Goal: Task Accomplishment & Management: Complete application form

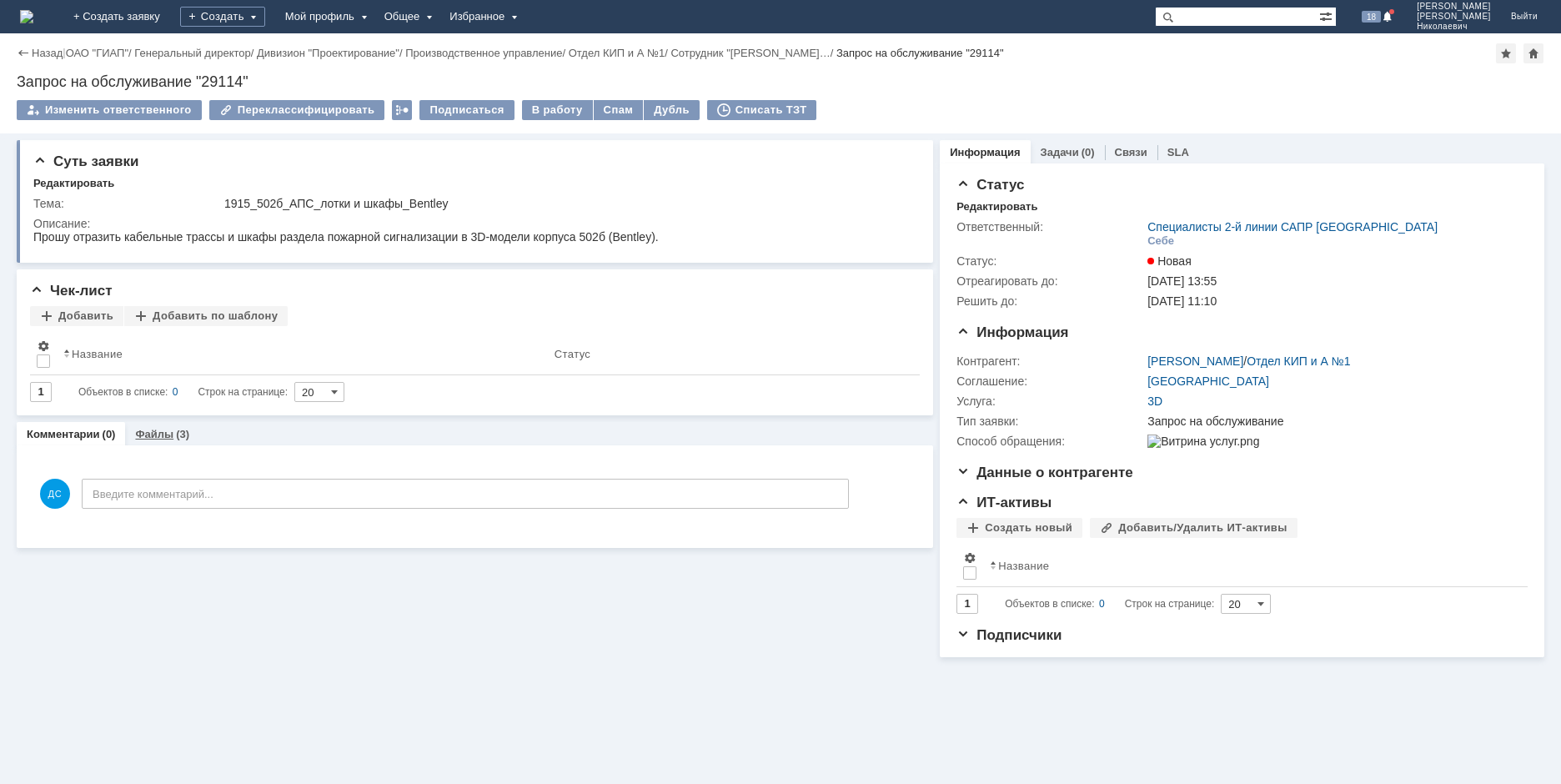
click at [147, 428] on link "Файлы" at bounding box center [154, 433] width 38 height 12
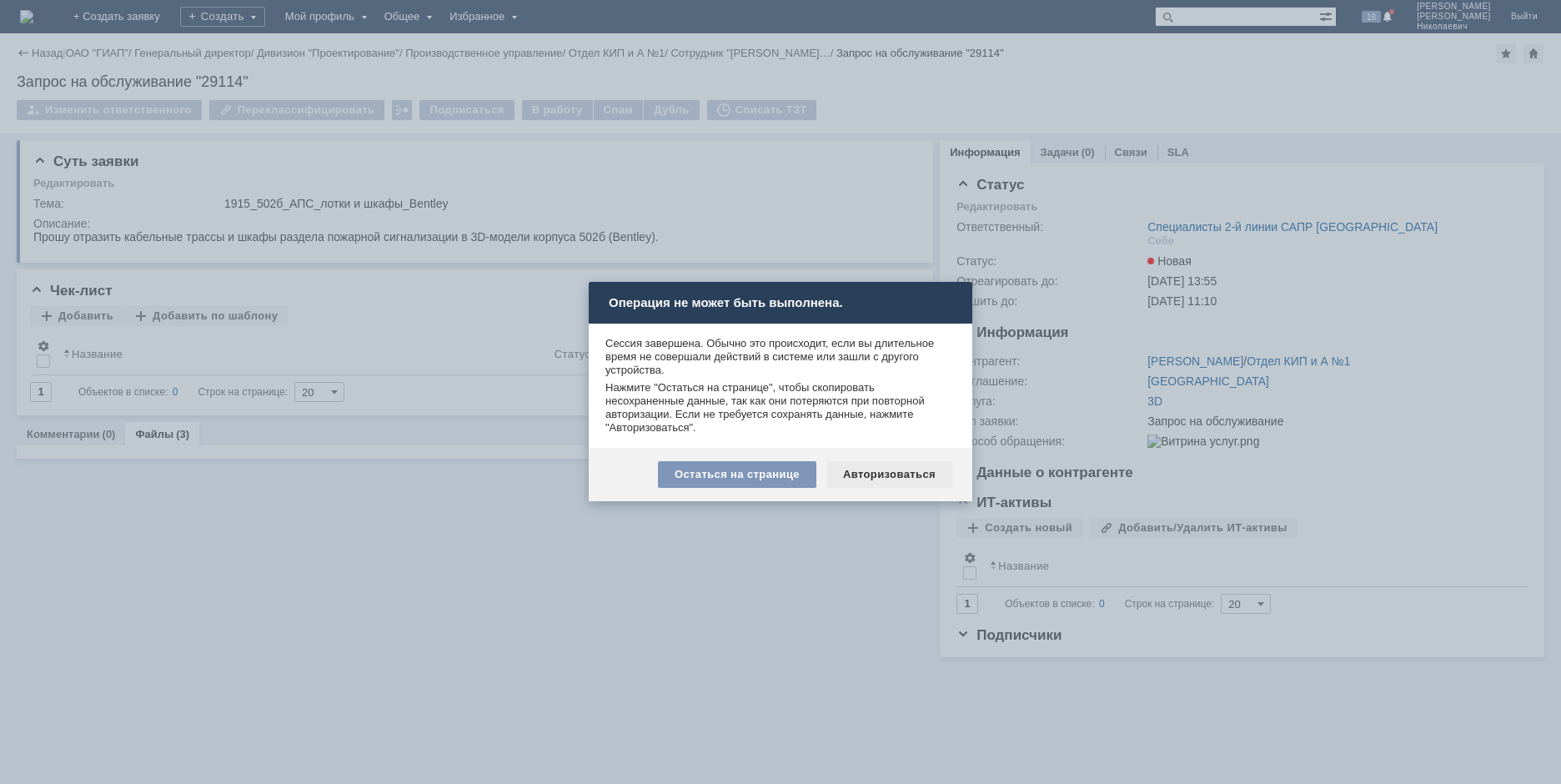
click at [903, 478] on div "Авторизоваться" at bounding box center [889, 474] width 126 height 27
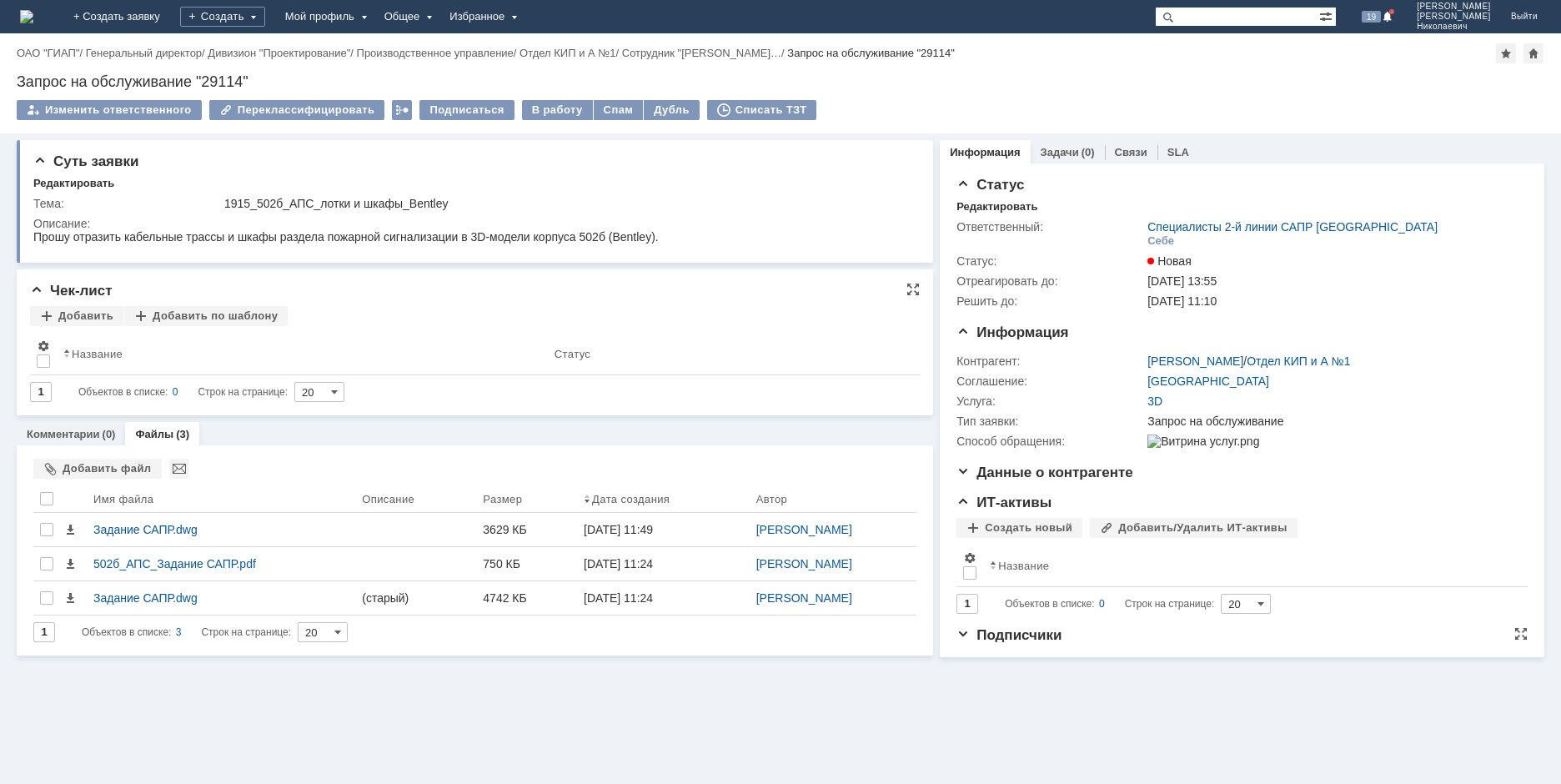
click at [975, 643] on span "Подписчики" at bounding box center [1009, 635] width 105 height 16
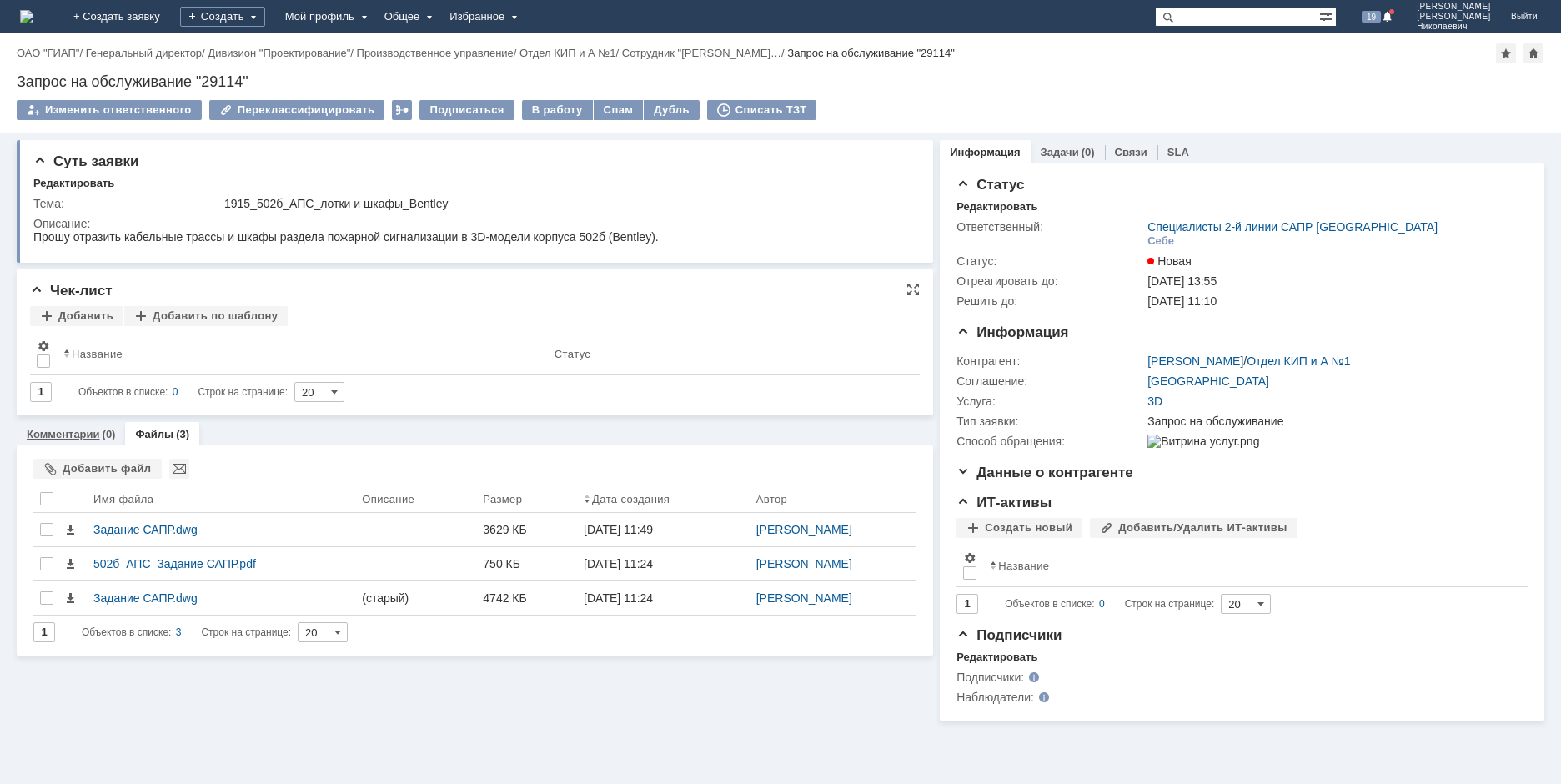
click at [57, 432] on link "Комментарии" at bounding box center [64, 433] width 73 height 12
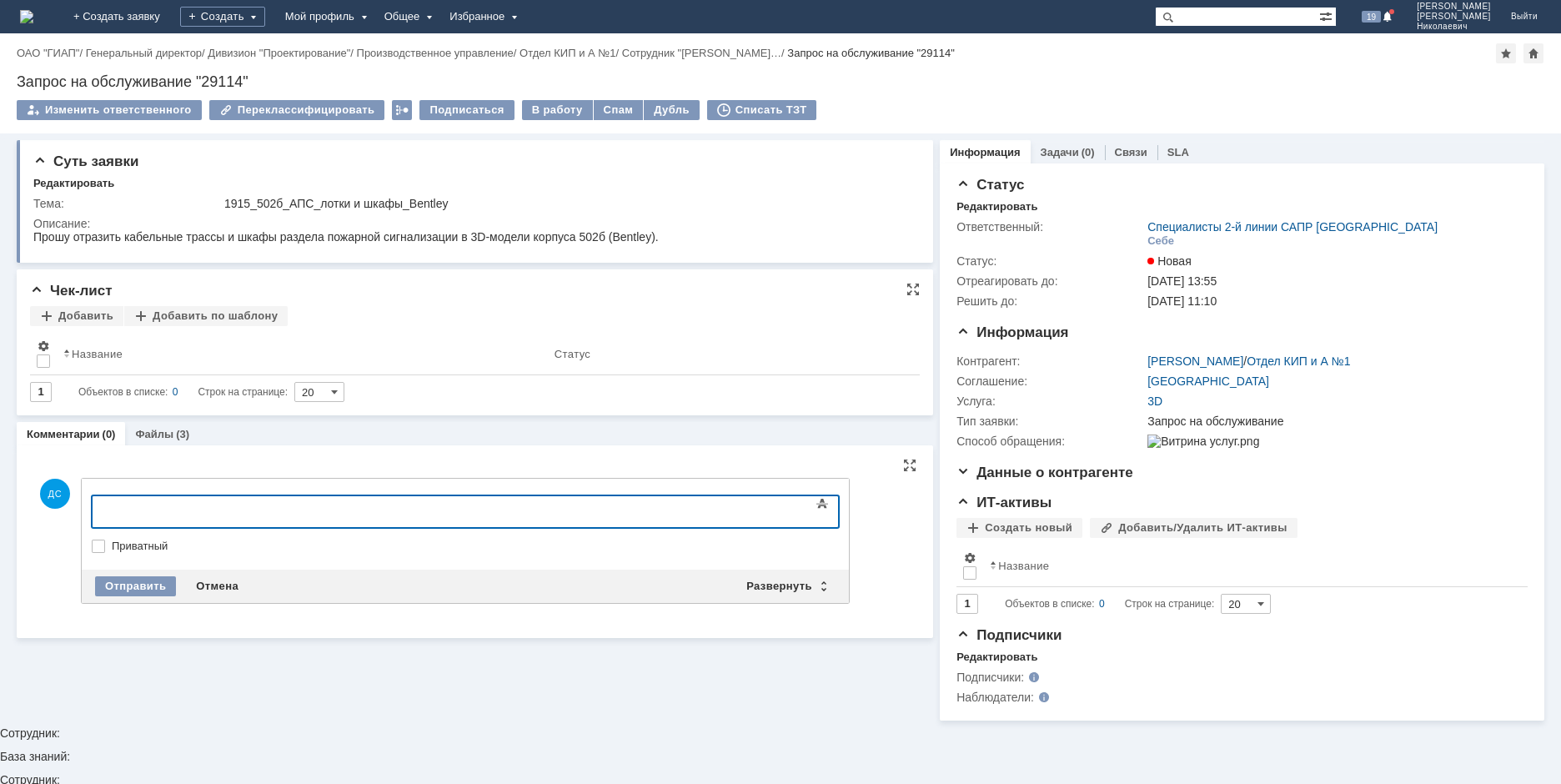
click at [231, 516] on body at bounding box center [228, 510] width 250 height 29
drag, startPoint x: 245, startPoint y: 518, endPoint x: -190, endPoint y: 514, distance: 435.0
click at [103, 514] on html "Ф" at bounding box center [228, 510] width 250 height 29
drag, startPoint x: 250, startPoint y: 512, endPoint x: -225, endPoint y: 512, distance: 475.0
click at [103, 512] on html "A" at bounding box center [228, 510] width 250 height 29
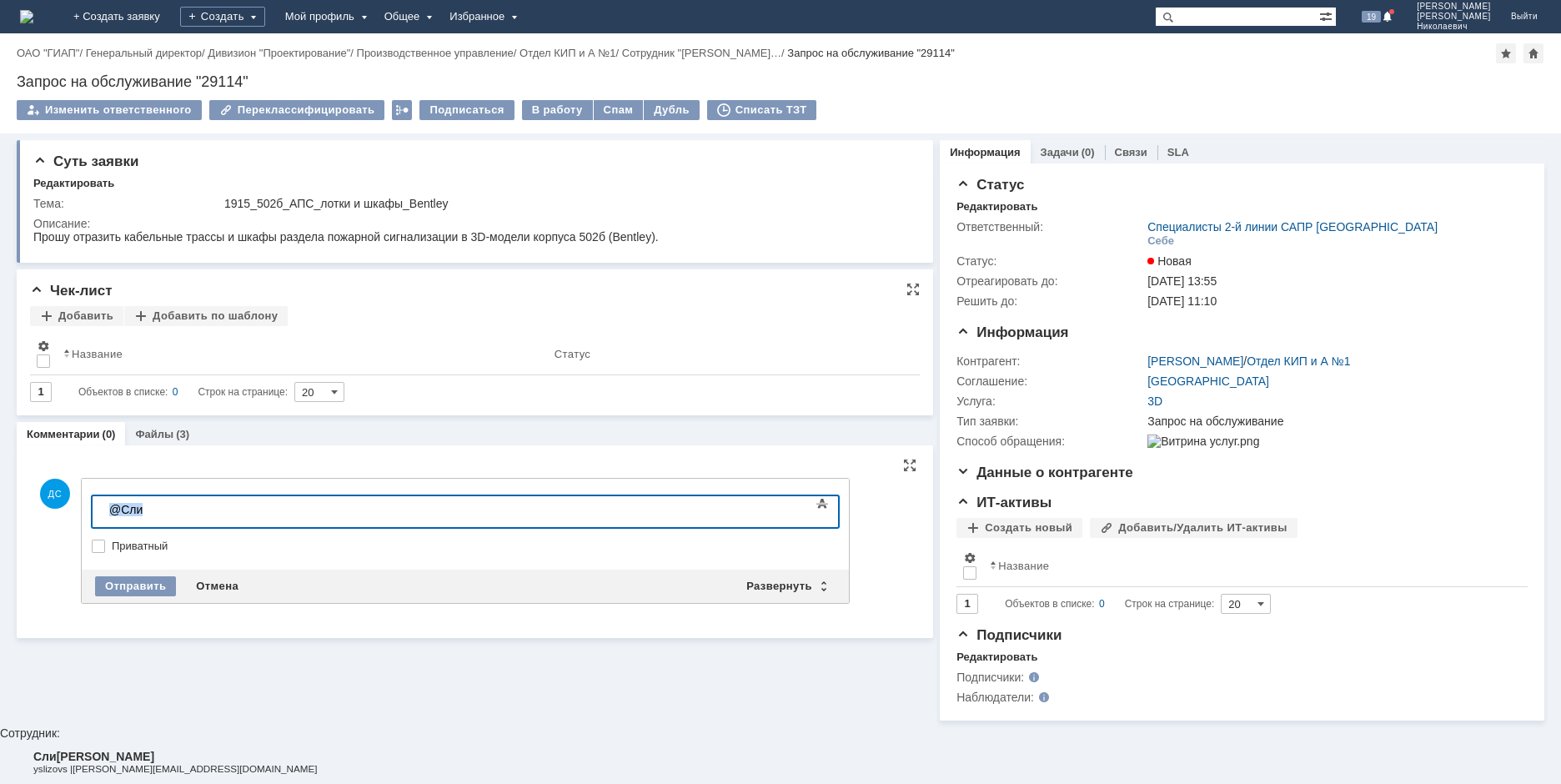
drag, startPoint x: 189, startPoint y: 503, endPoint x: -75, endPoint y: 507, distance: 264.0
click at [103, 507] on html "@Сли" at bounding box center [228, 510] width 250 height 29
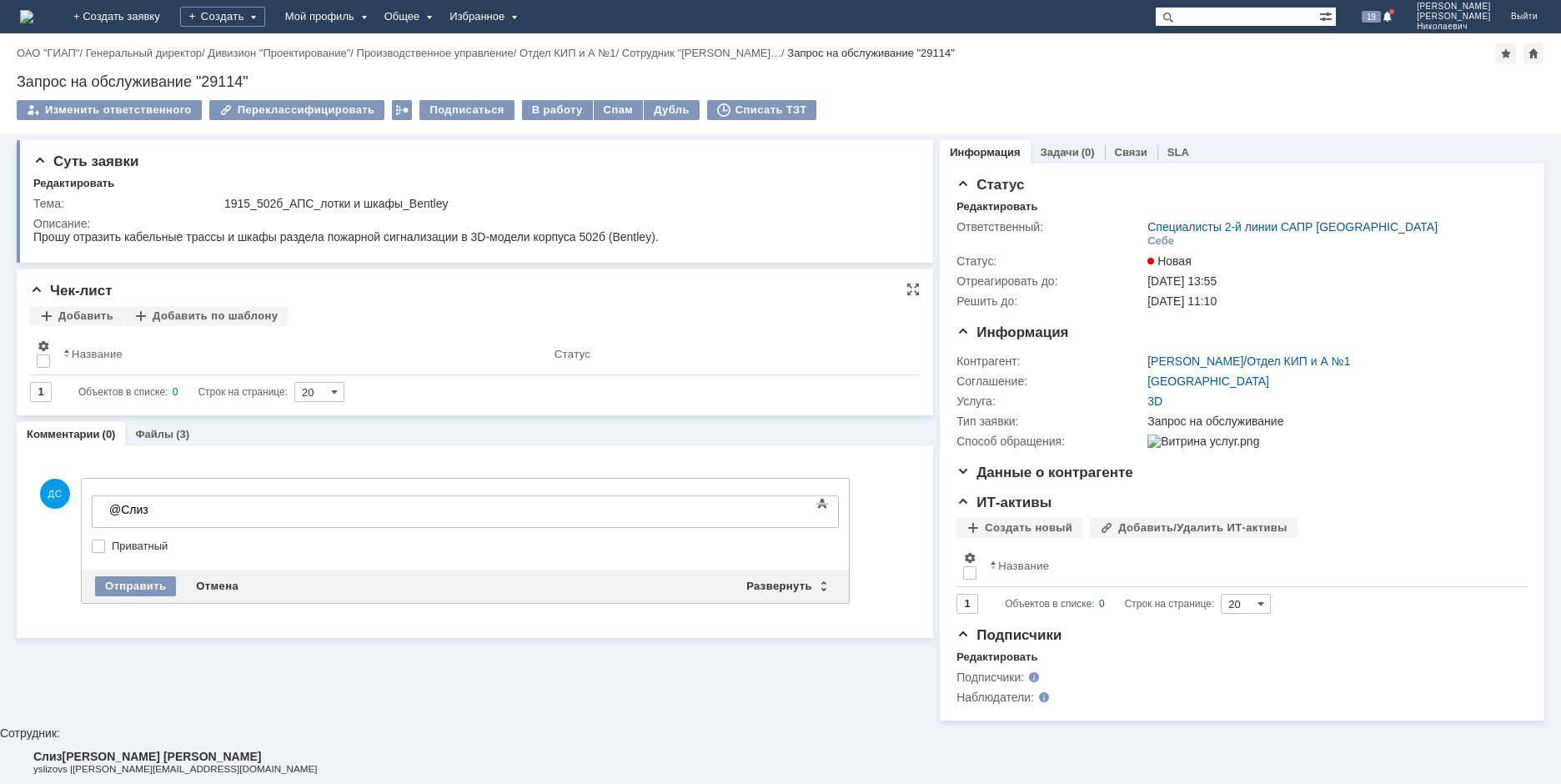
click at [197, 749] on b "Слиз овский Юрий Борисович" at bounding box center [147, 755] width 228 height 13
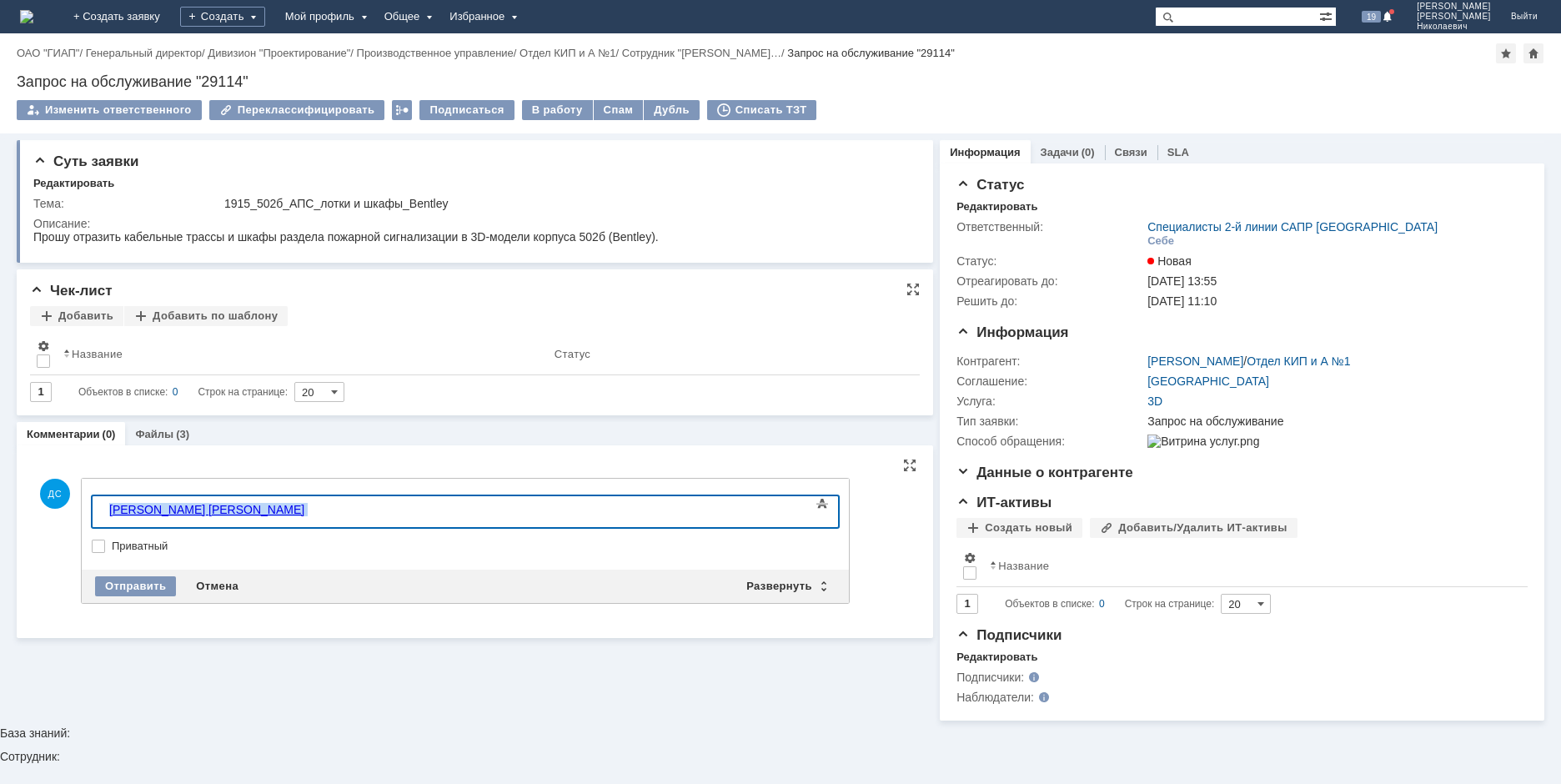
drag, startPoint x: 378, startPoint y: 517, endPoint x: -133, endPoint y: 517, distance: 511.0
click at [103, 517] on html "​ Слизовский Юрий Борисович" at bounding box center [228, 510] width 250 height 29
click at [170, 18] on link "+ Создать заявку" at bounding box center [117, 17] width 106 height 33
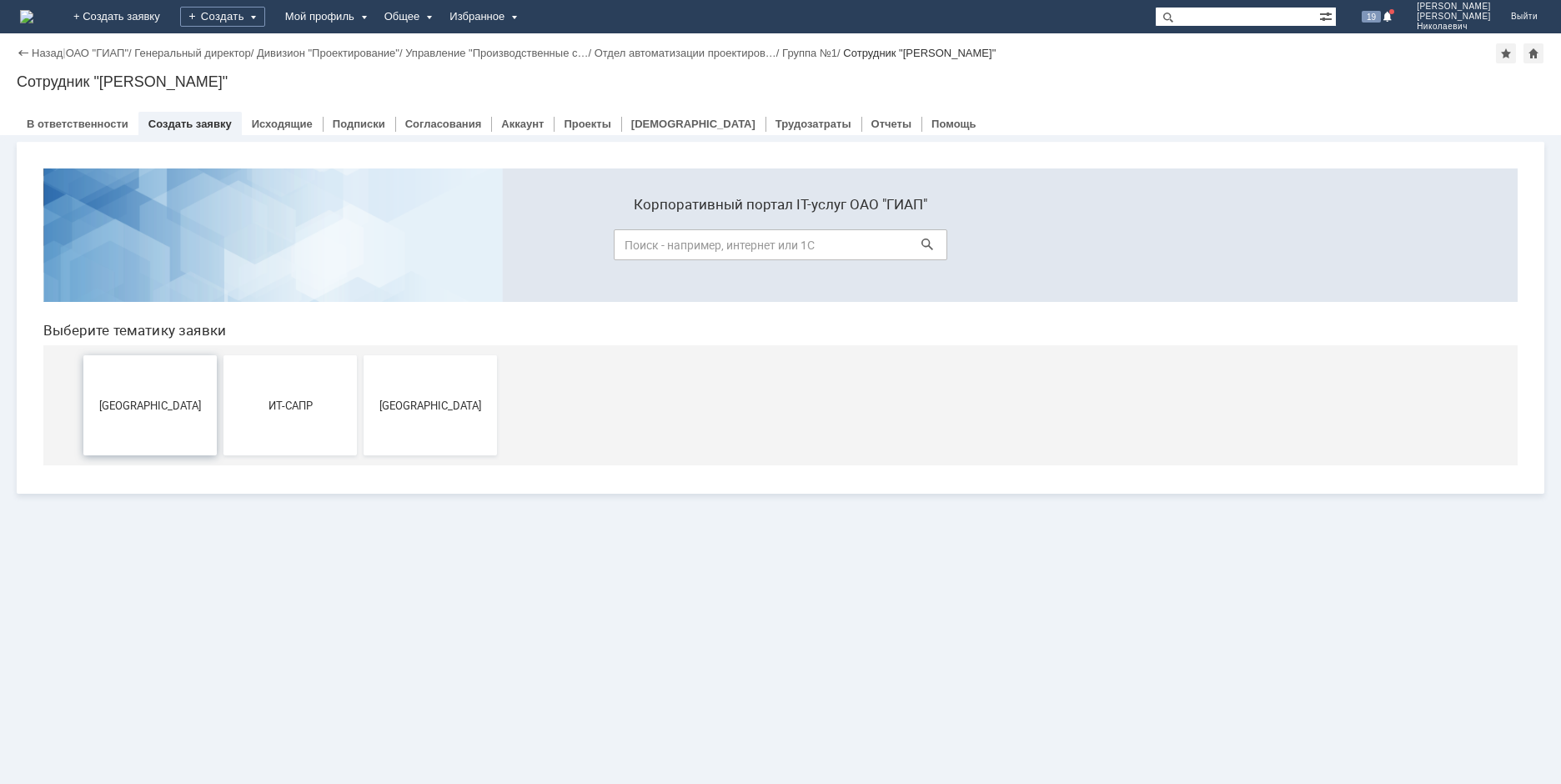
click at [153, 394] on button "[GEOGRAPHIC_DATA]" at bounding box center [150, 405] width 134 height 100
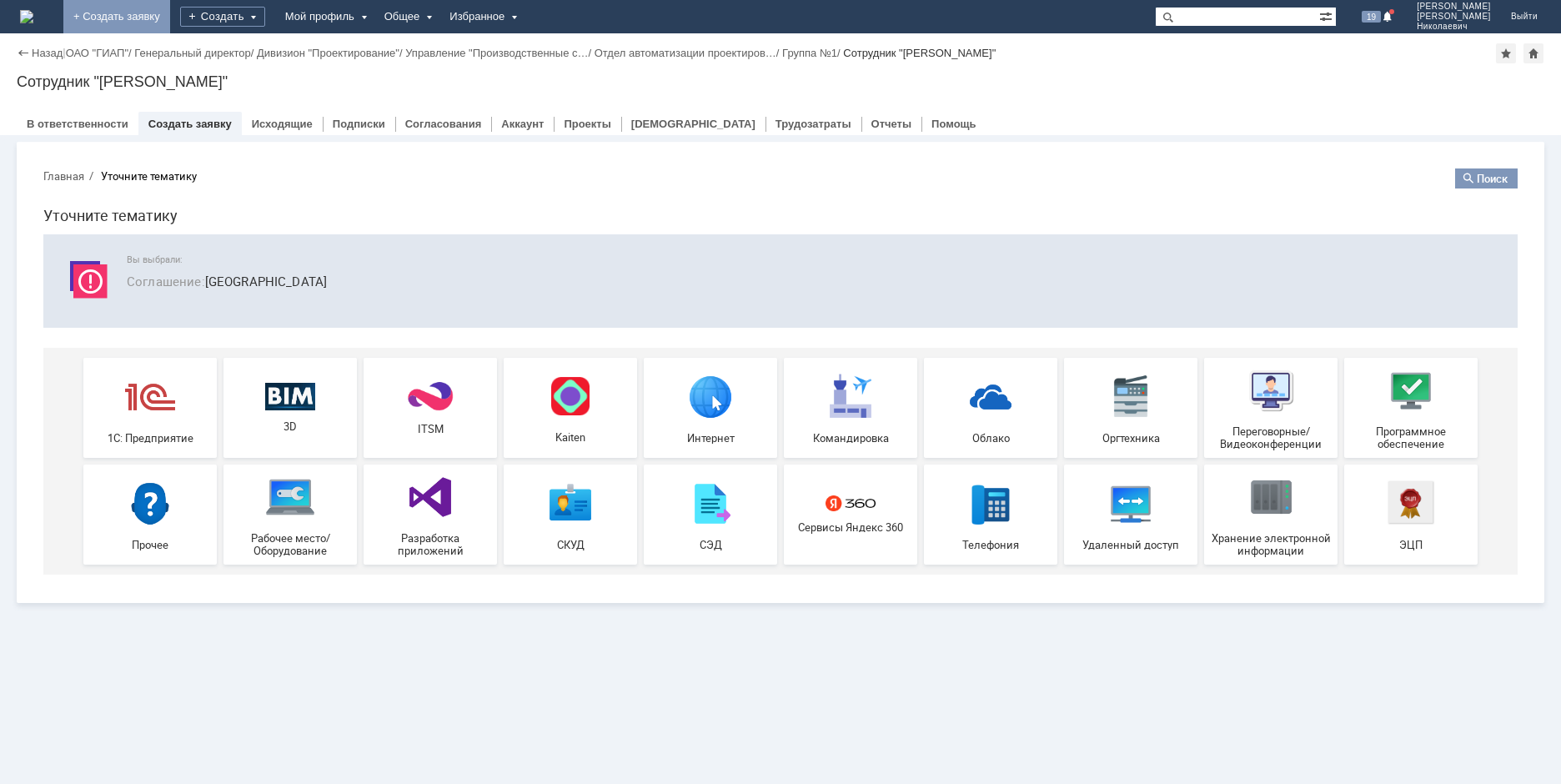
click at [170, 18] on link "+ Создать заявку" at bounding box center [117, 17] width 106 height 33
click at [1287, 508] on img at bounding box center [1270, 496] width 50 height 50
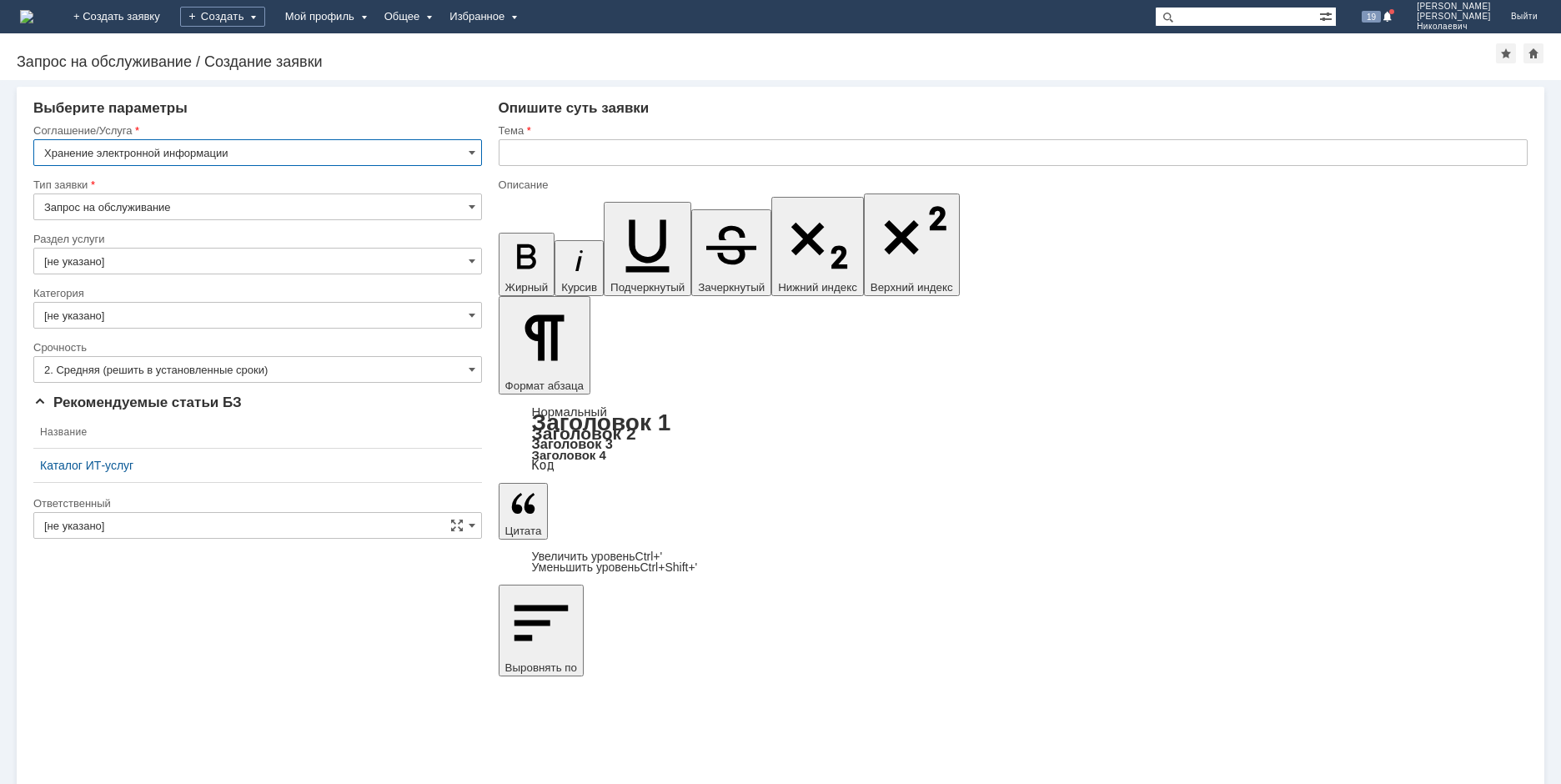
click at [93, 212] on input "Запрос на обслуживание" at bounding box center [257, 207] width 448 height 27
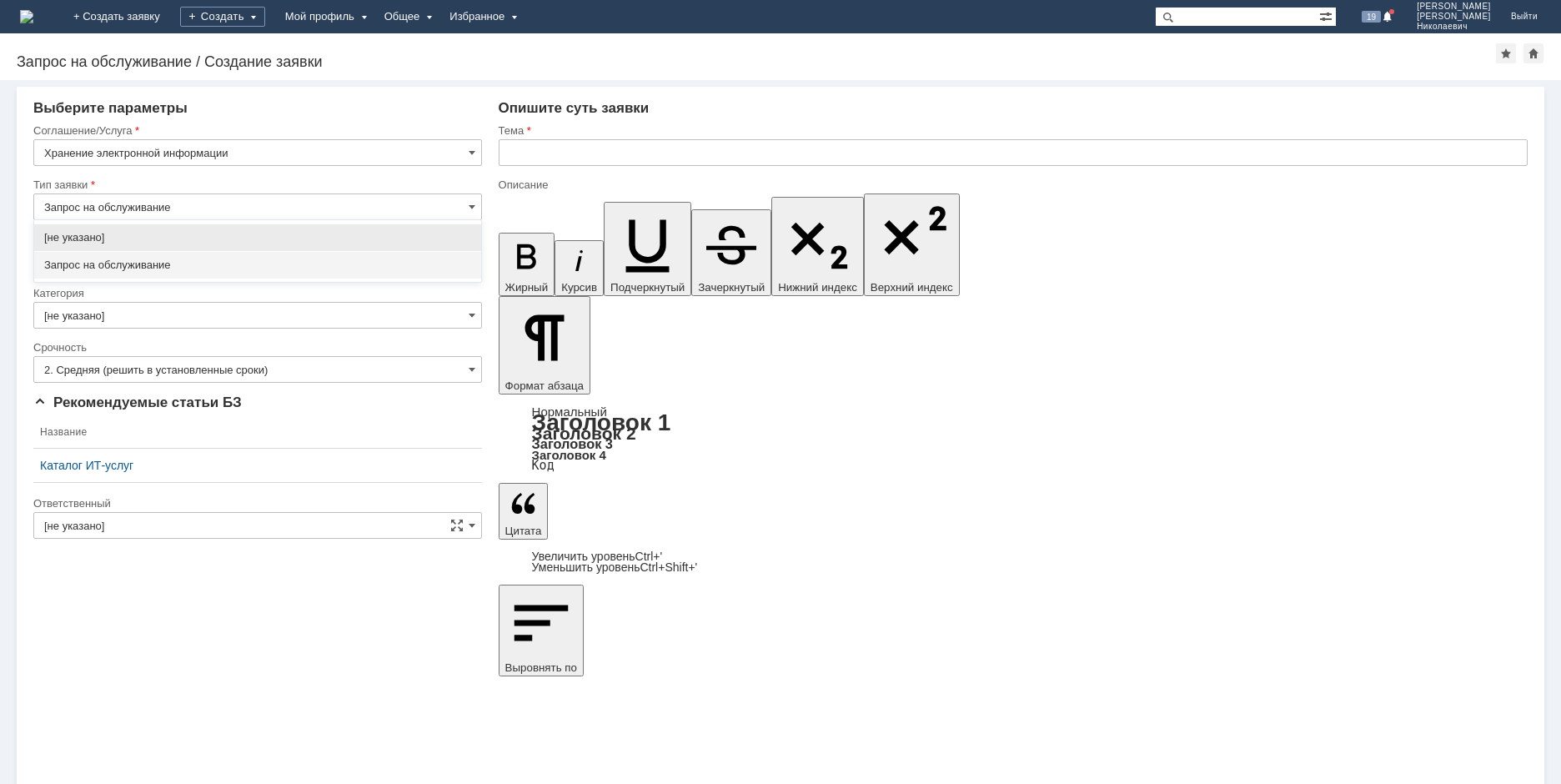
click at [142, 198] on input "Запрос на обслуживание" at bounding box center [257, 207] width 448 height 27
click at [123, 306] on input "[не указано]" at bounding box center [257, 315] width 448 height 27
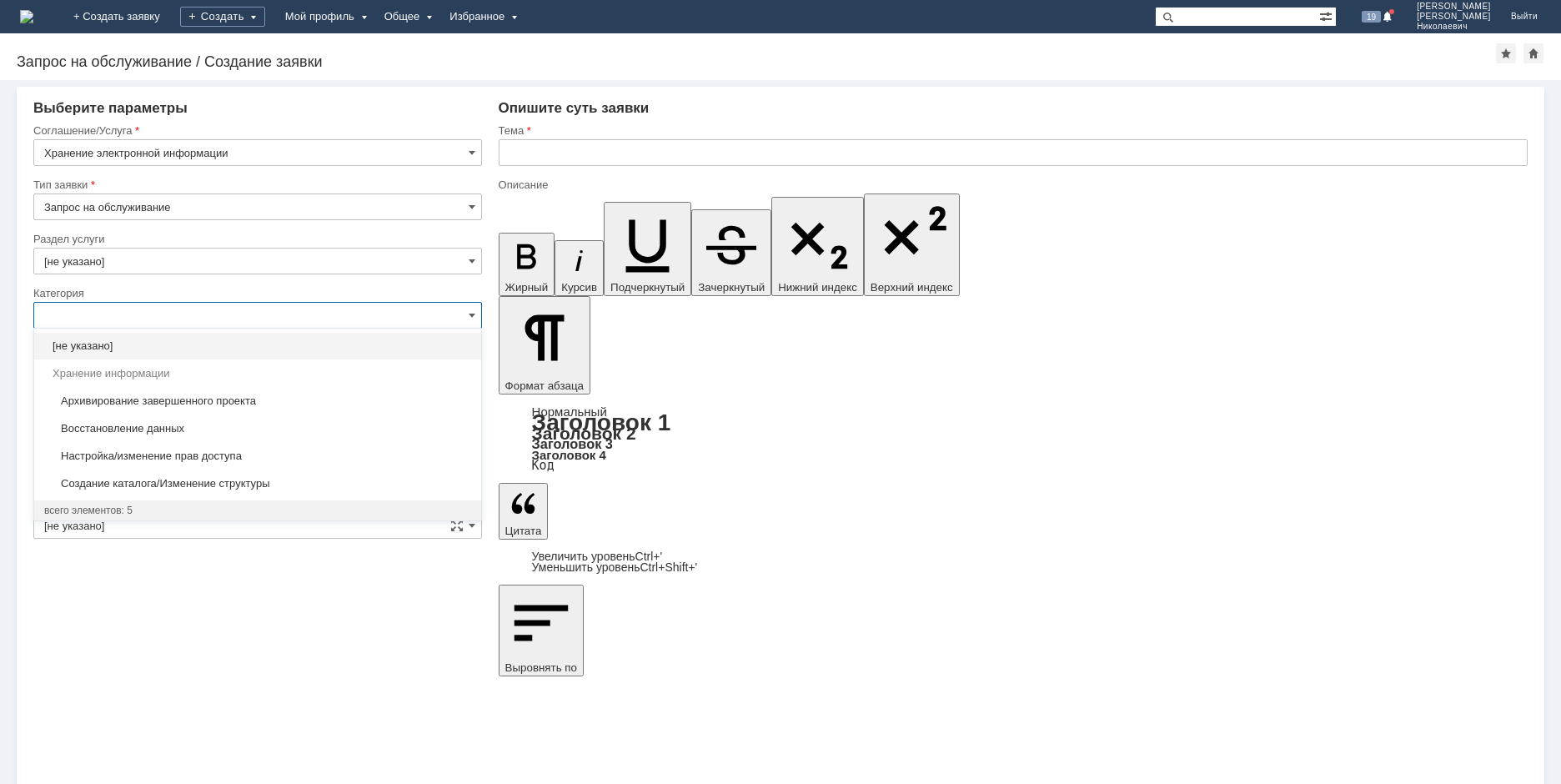
type input "Запрос на обслуживание"
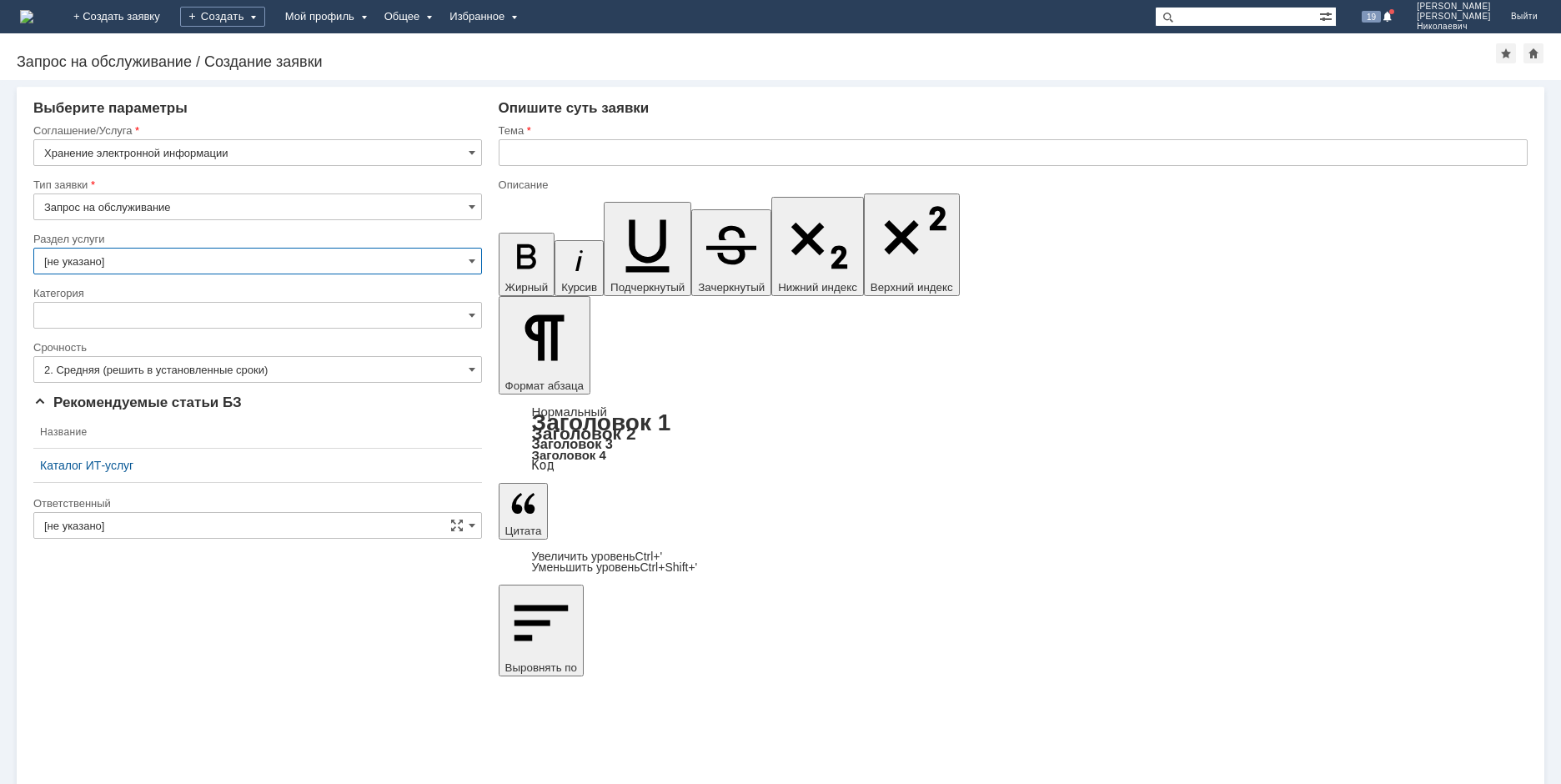
click at [129, 262] on input "[не указано]" at bounding box center [257, 261] width 448 height 27
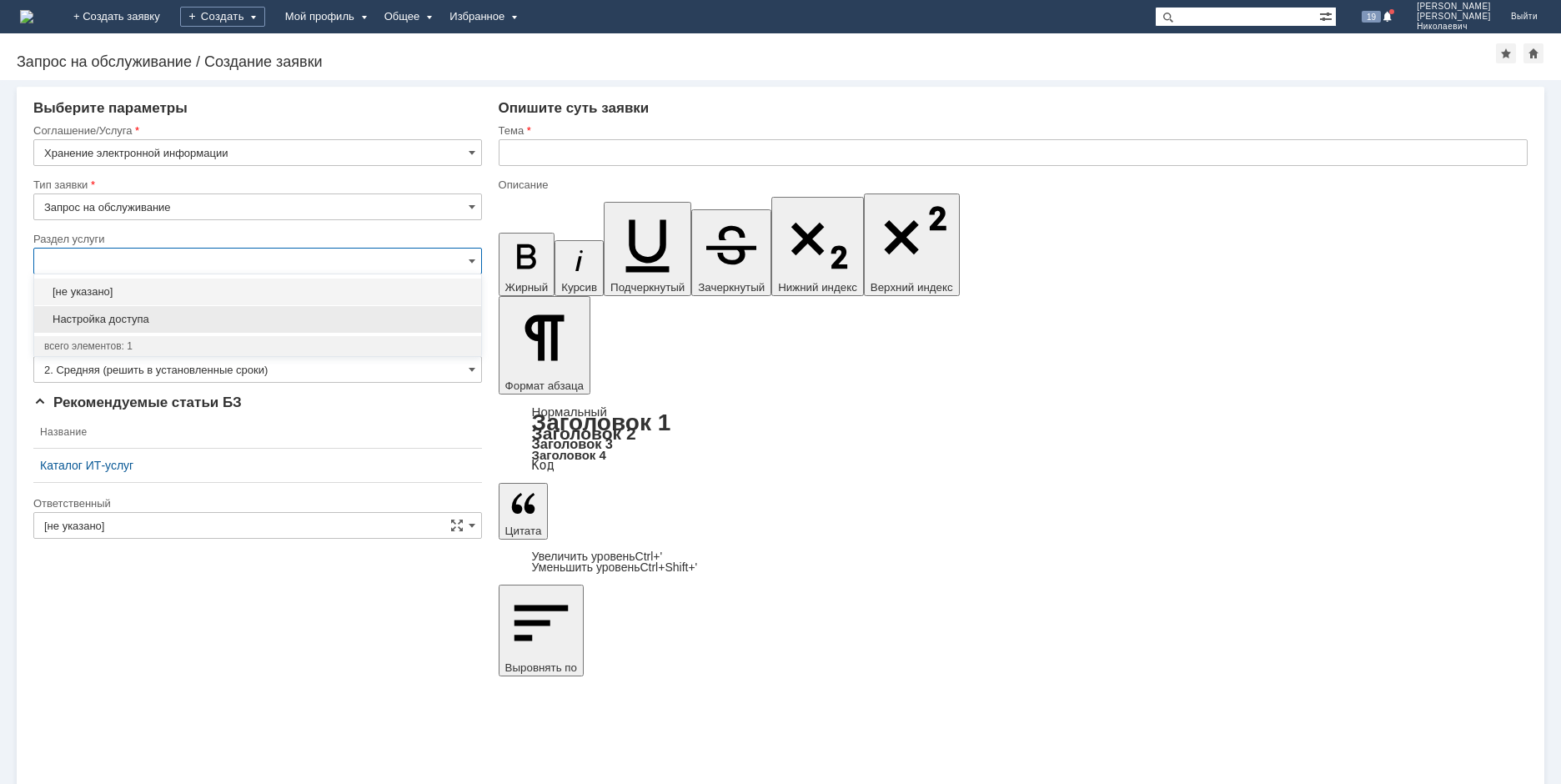
type input "[не указано]"
click at [127, 323] on span "Настройка доступа" at bounding box center [257, 318] width 427 height 13
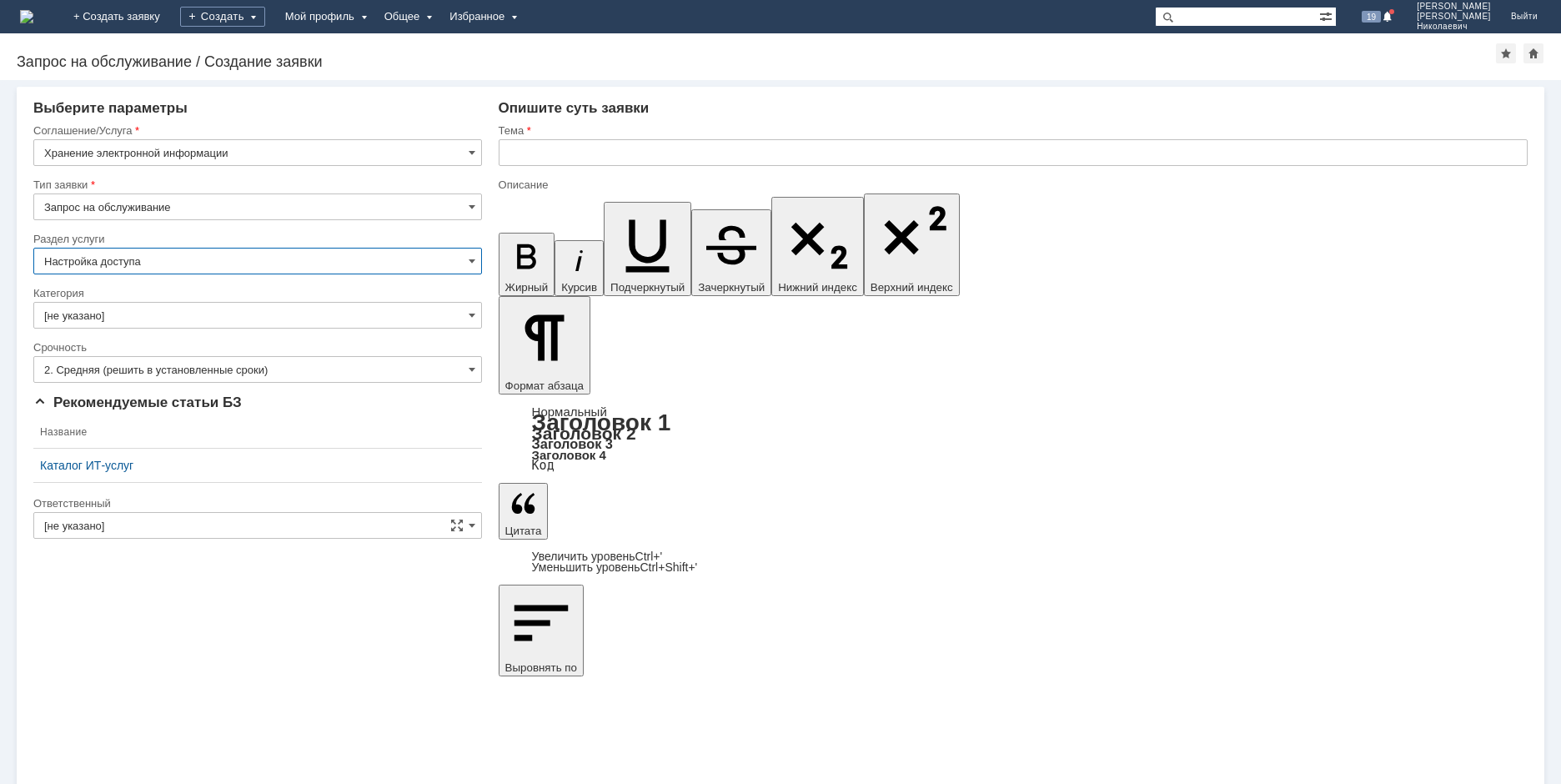
type input "Настройка доступа"
drag, startPoint x: 616, startPoint y: 5858, endPoint x: 422, endPoint y: 5848, distance: 194.3
drag, startPoint x: 111, startPoint y: 97, endPoint x: 576, endPoint y: 290, distance: 503.5
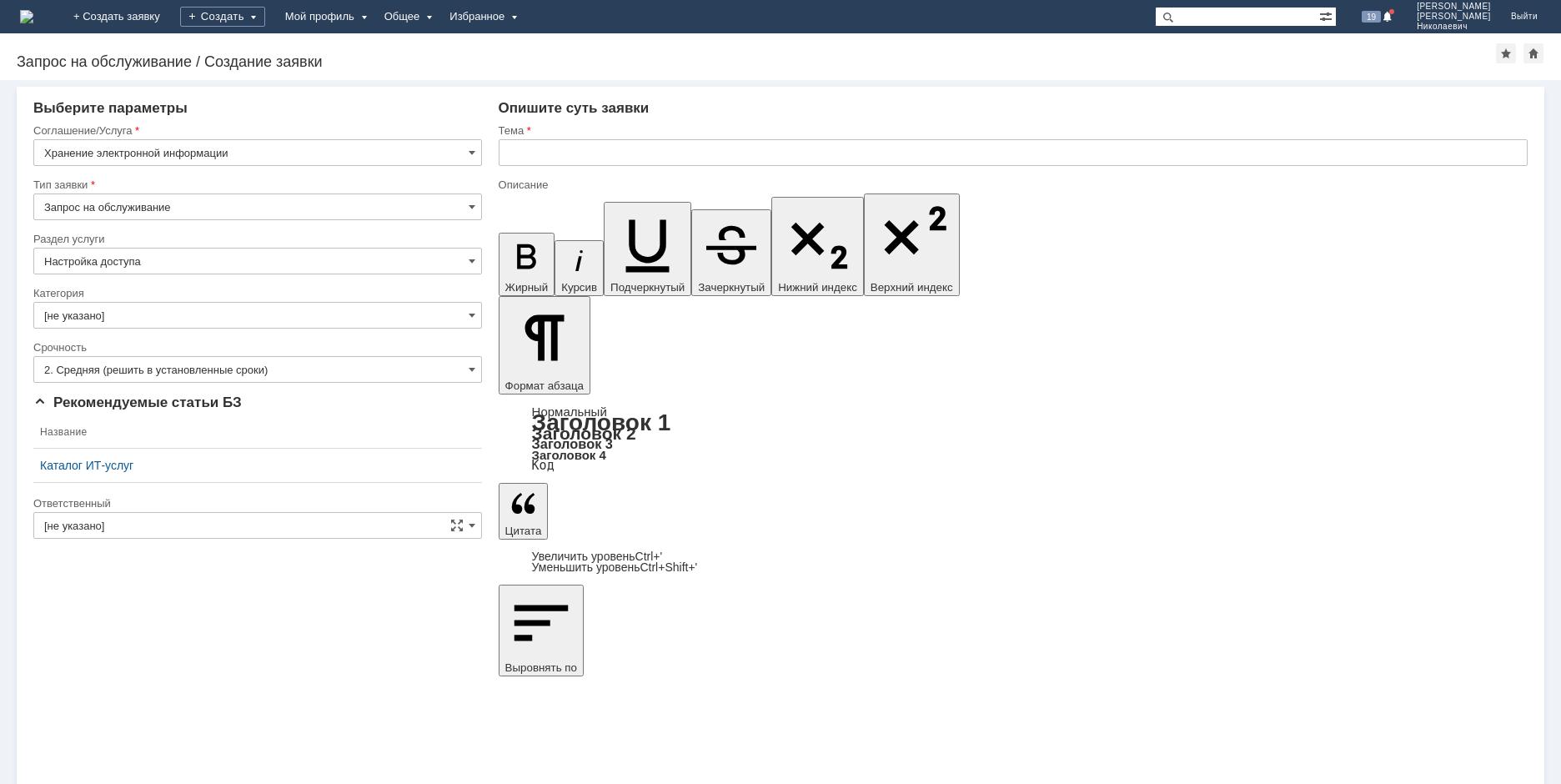
click at [154, 20] on link "+ Создать заявку" at bounding box center [117, 17] width 106 height 33
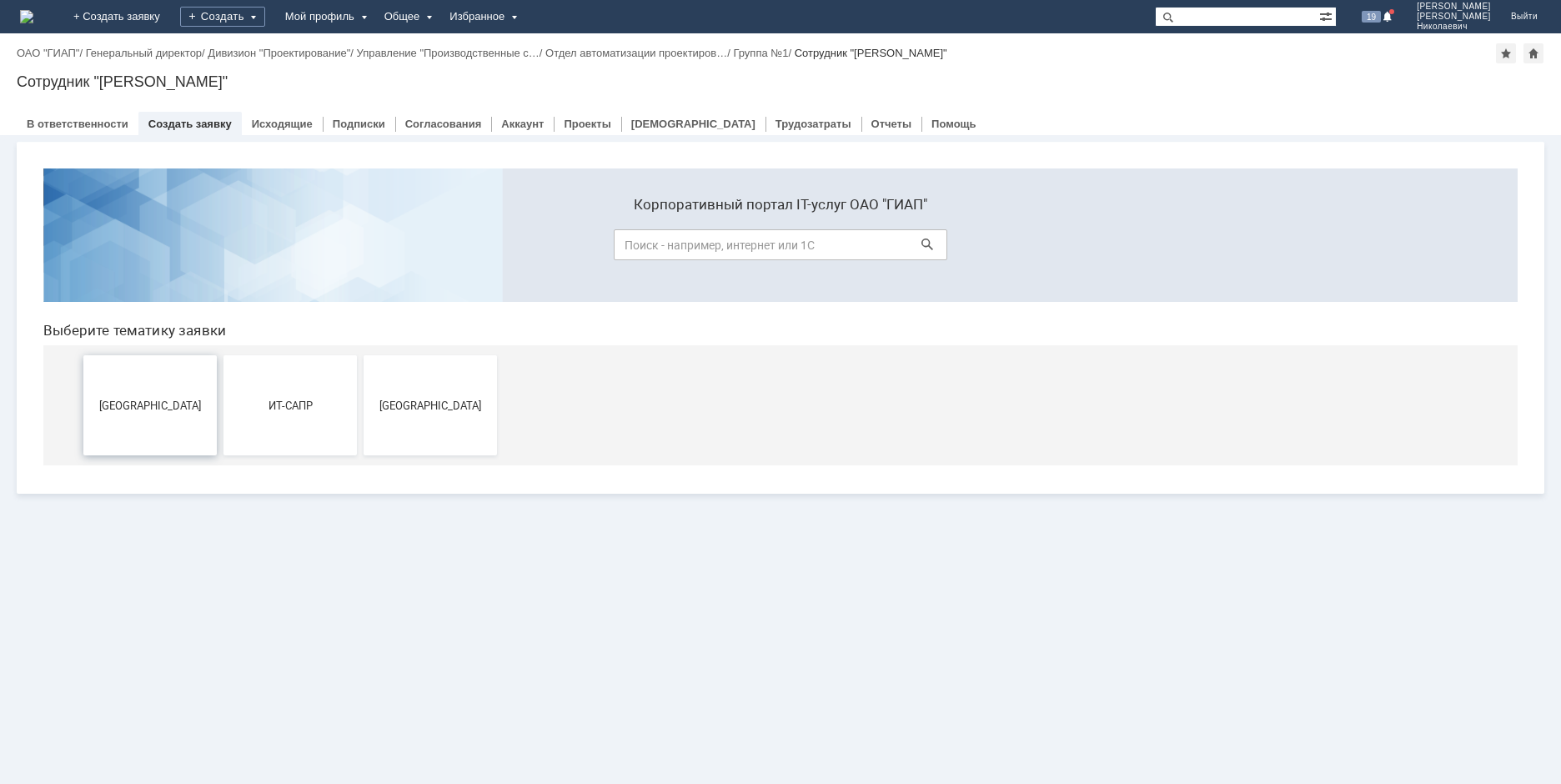
click at [163, 406] on span "[GEOGRAPHIC_DATA]" at bounding box center [149, 405] width 123 height 12
